Goal: Information Seeking & Learning: Compare options

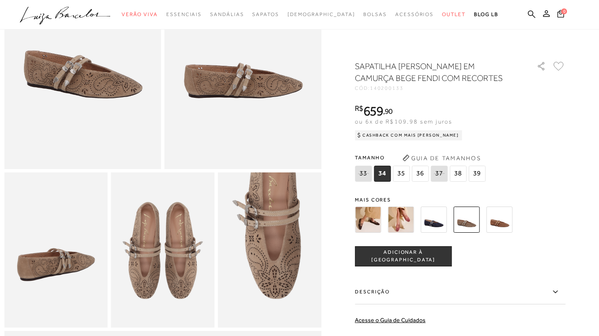
click at [501, 219] on img at bounding box center [499, 219] width 26 height 26
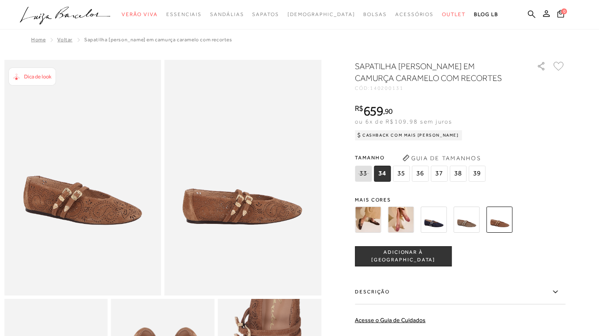
click at [398, 222] on img at bounding box center [401, 219] width 26 height 26
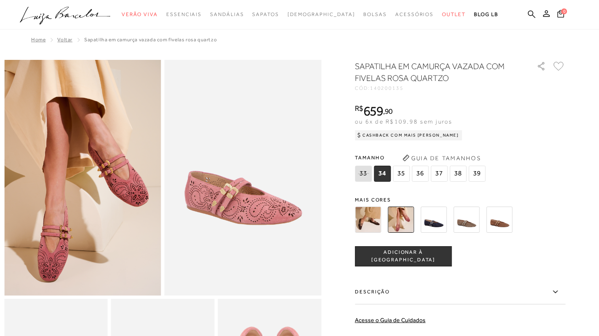
click at [443, 225] on img at bounding box center [434, 219] width 26 height 26
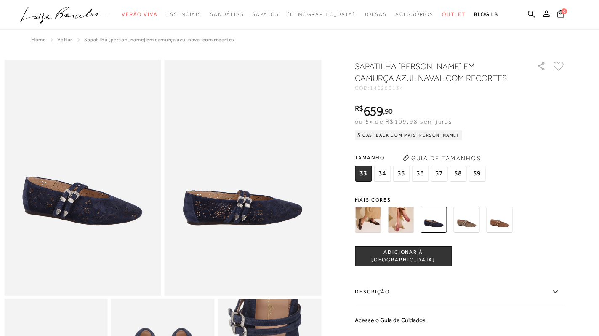
click at [473, 225] on img at bounding box center [467, 219] width 26 height 26
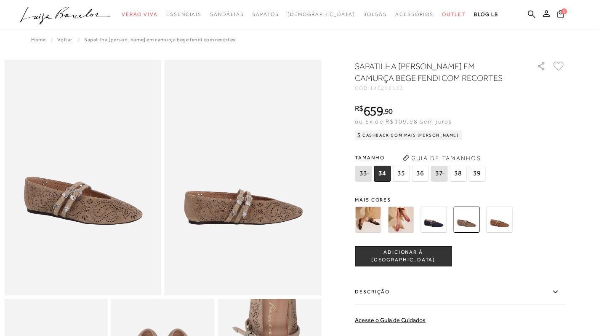
click at [441, 157] on button "Guia de Tamanhos" at bounding box center [442, 157] width 84 height 13
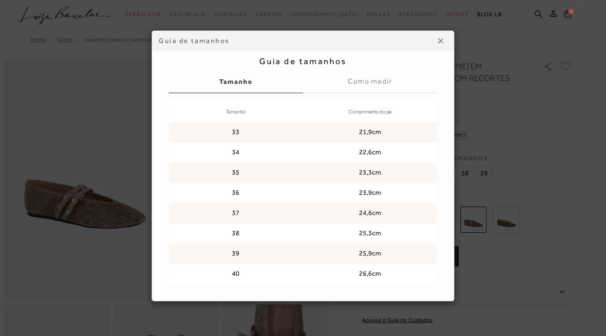
click at [439, 40] on img at bounding box center [440, 40] width 5 height 5
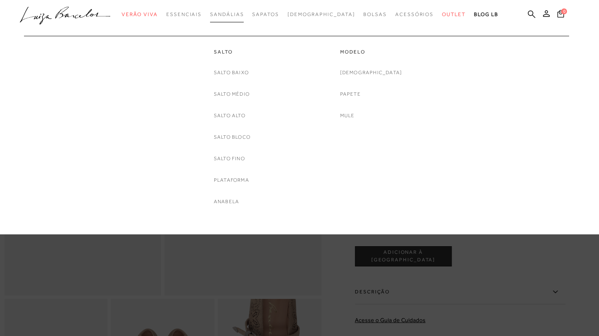
click at [237, 17] on link "Sandálias" at bounding box center [227, 15] width 34 height 16
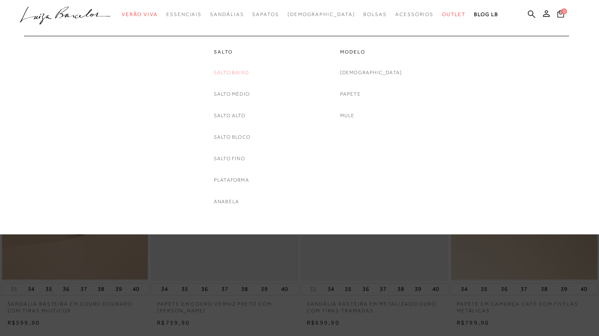
click at [243, 73] on link "Salto Baixo" at bounding box center [231, 72] width 35 height 9
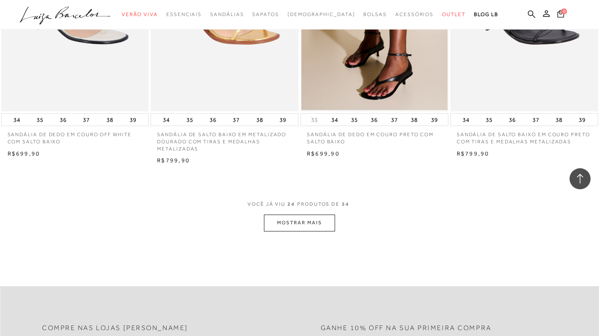
scroll to position [1600, 0]
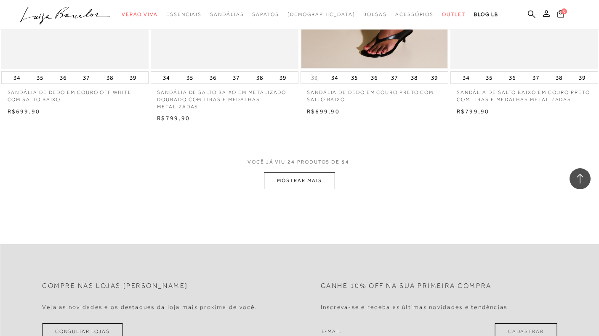
click at [285, 177] on button "MOSTRAR MAIS" at bounding box center [299, 180] width 71 height 16
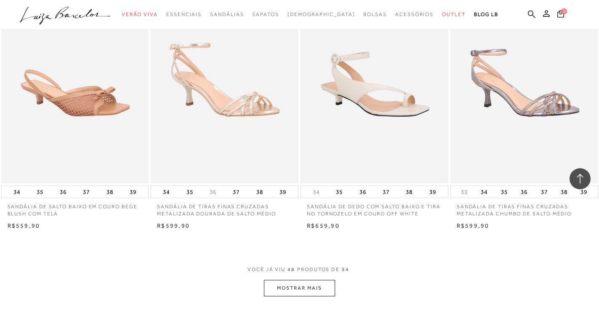
scroll to position [3201, 0]
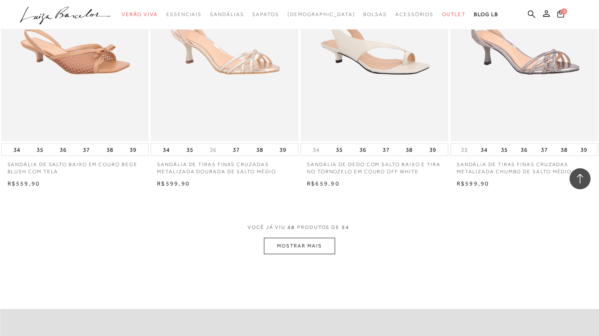
click at [296, 249] on button "MOSTRAR MAIS" at bounding box center [299, 246] width 71 height 16
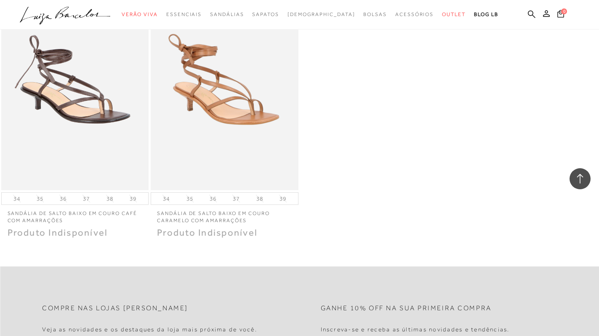
scroll to position [3748, 0]
